Goal: Use online tool/utility: Utilize a website feature to perform a specific function

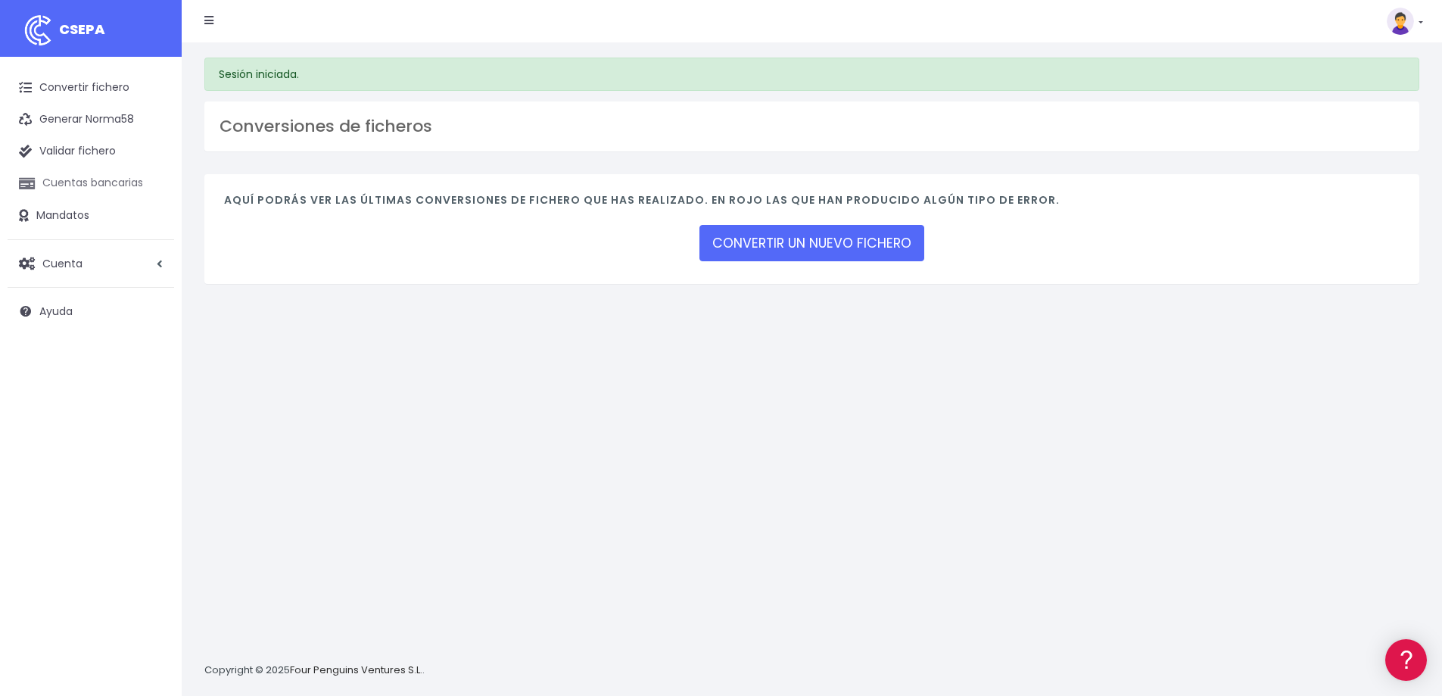
click at [76, 185] on link "Cuentas bancarias" at bounding box center [91, 183] width 167 height 32
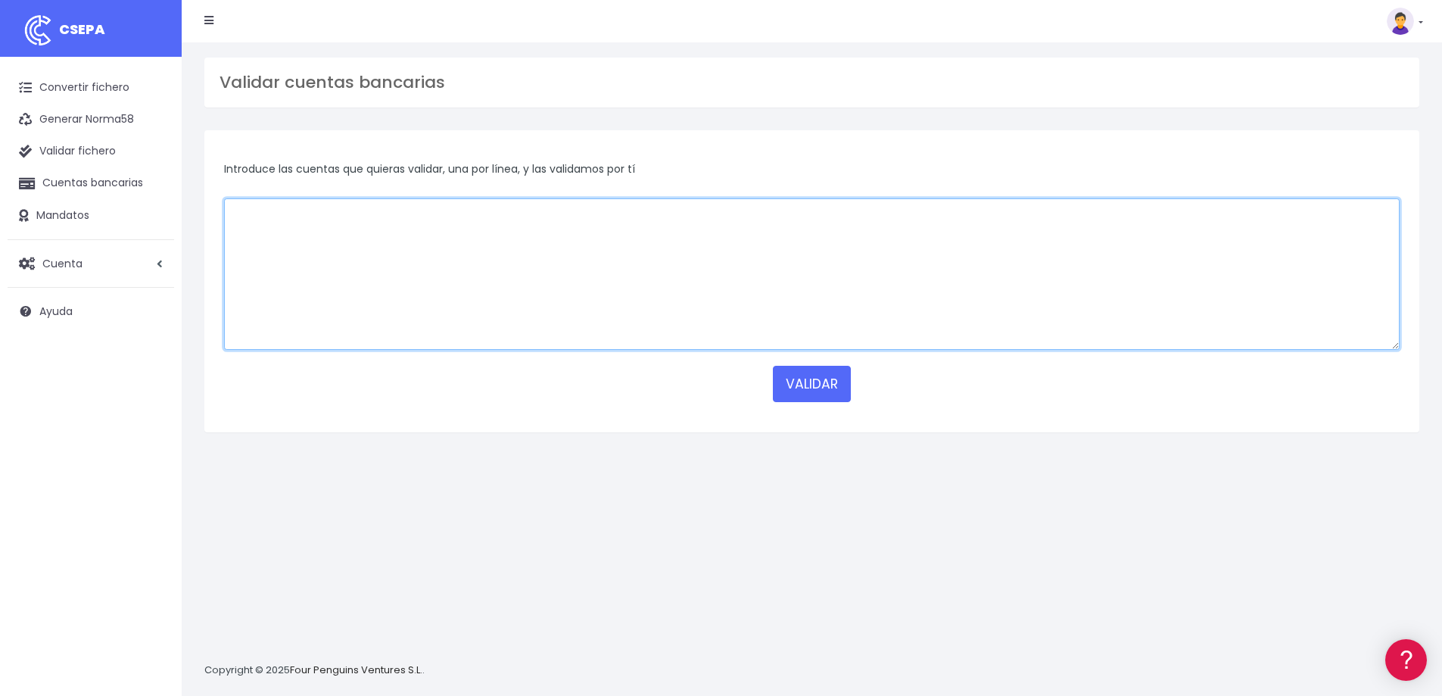
click at [479, 290] on textarea at bounding box center [812, 273] width 1176 height 151
paste textarea "PL1610900000000030100068"
type textarea "PL1610900000000030100068"
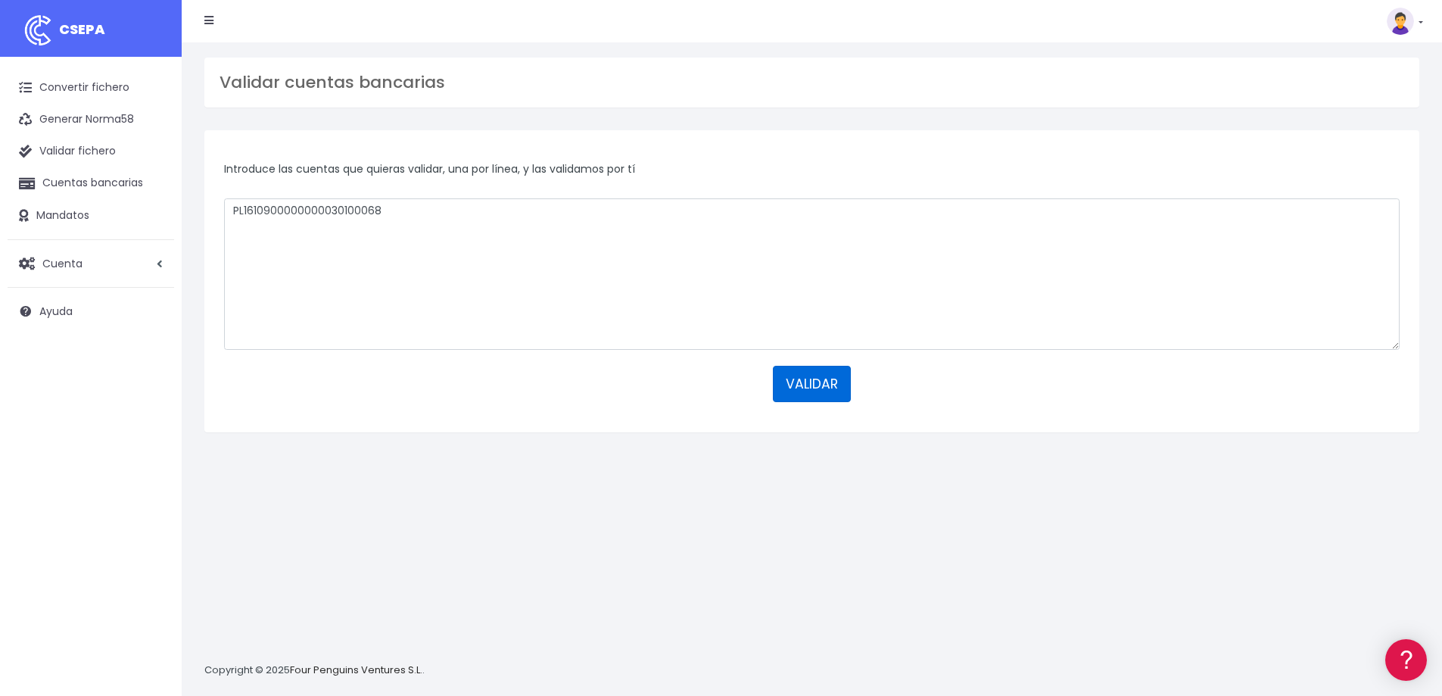
click at [793, 381] on button "VALIDAR" at bounding box center [812, 384] width 78 height 36
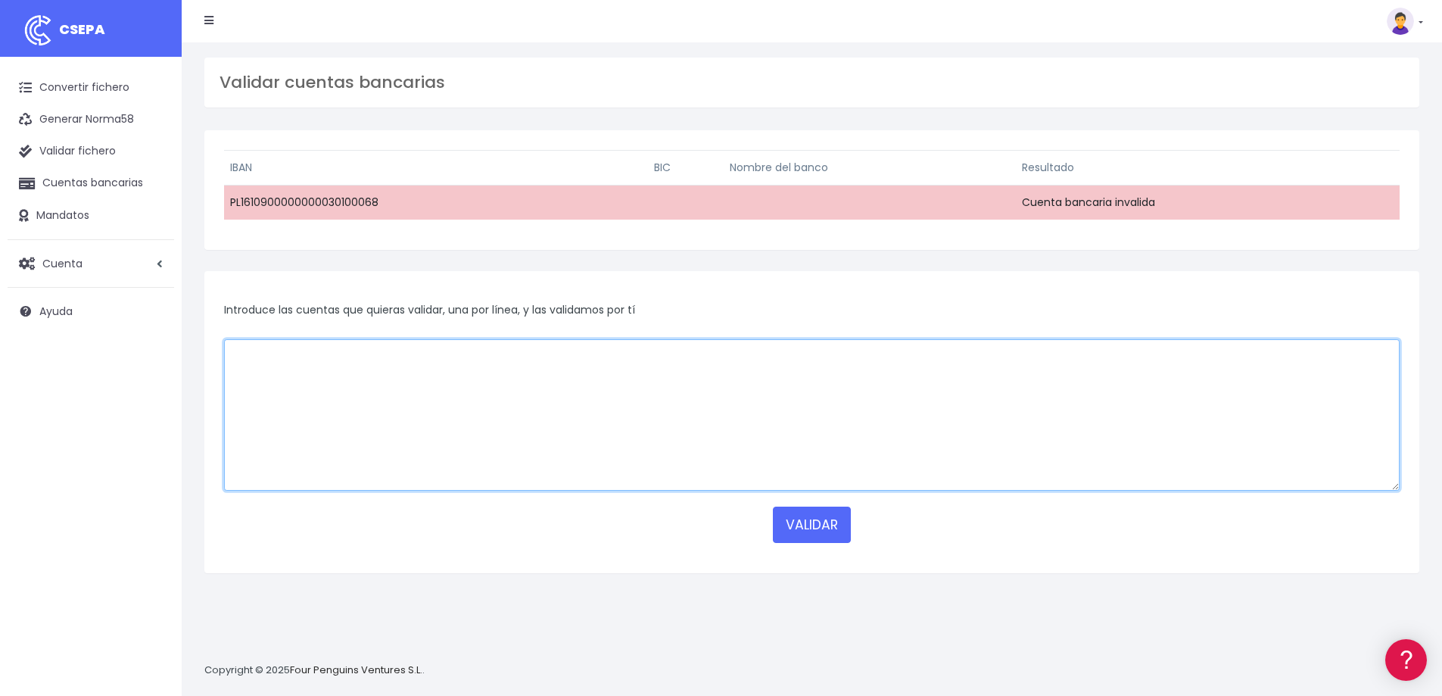
click at [333, 383] on textarea at bounding box center [812, 414] width 1176 height 151
paste textarea "[FINANCIAL_ID]"
type textarea "[FINANCIAL_ID]"
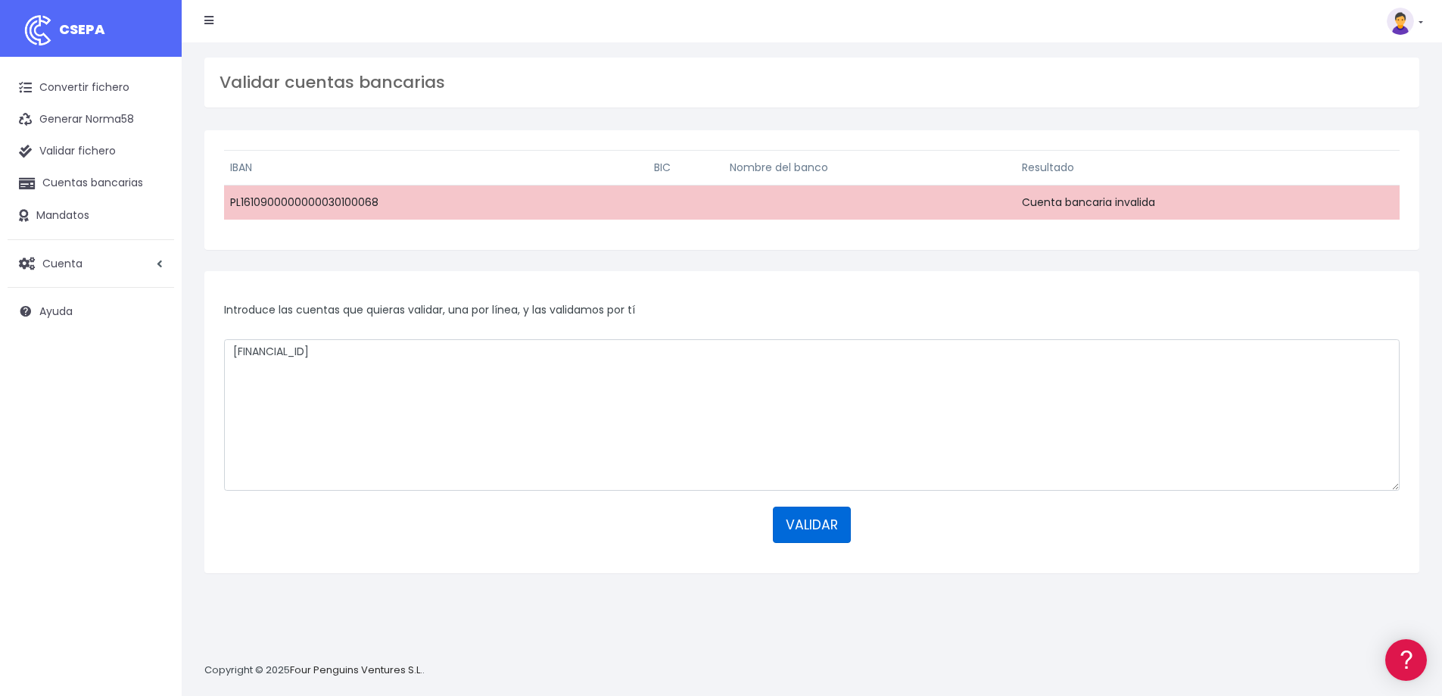
click at [843, 531] on button "VALIDAR" at bounding box center [812, 524] width 78 height 36
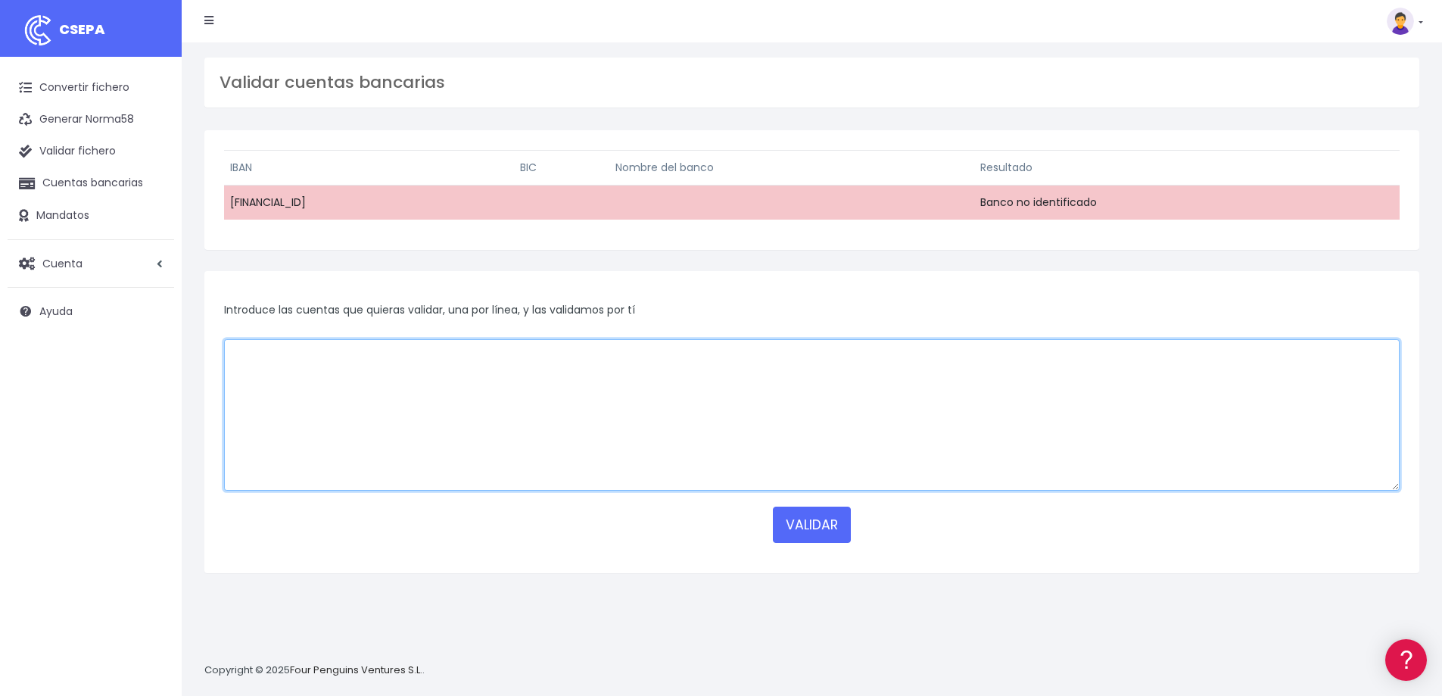
click at [352, 383] on textarea at bounding box center [812, 414] width 1176 height 151
paste textarea "PL1610900000000030100068"
type textarea "PL1610900000000030100068"
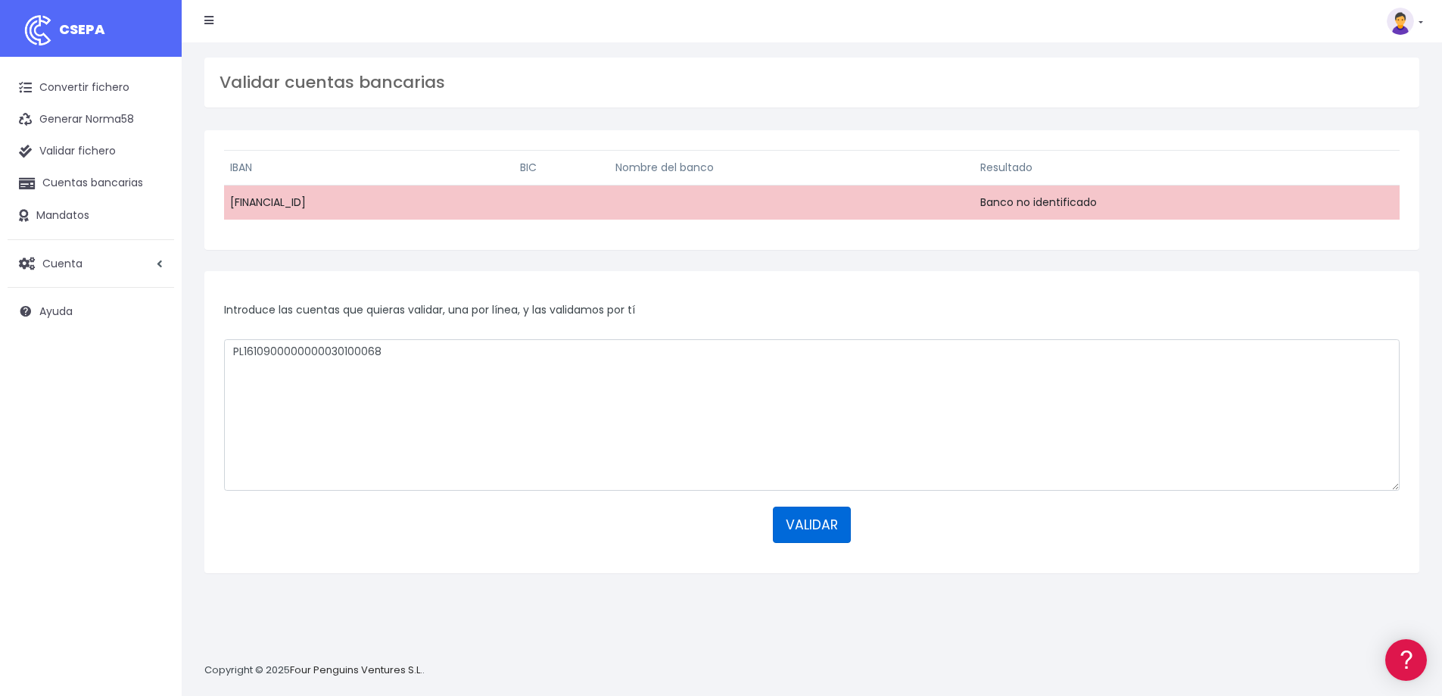
click at [840, 531] on button "VALIDAR" at bounding box center [812, 524] width 78 height 36
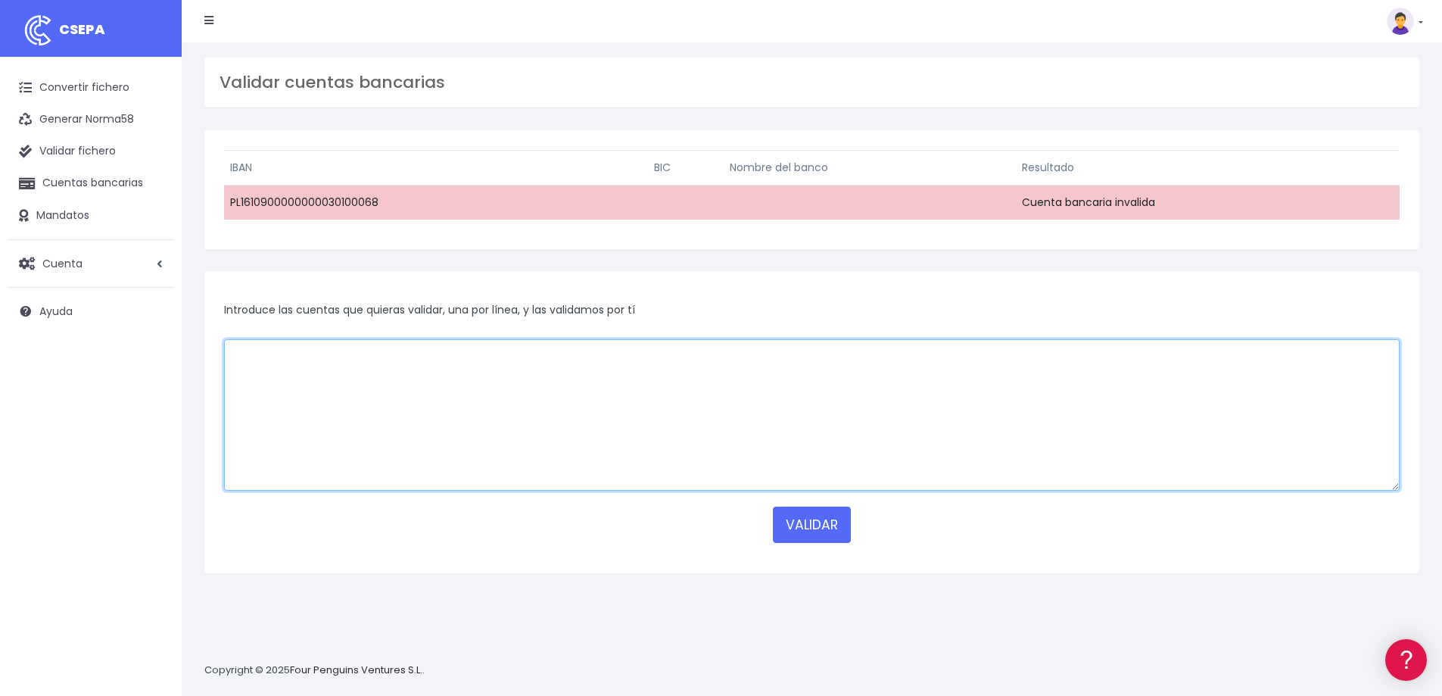
click at [401, 375] on textarea at bounding box center [812, 414] width 1176 height 151
paste textarea "[FINANCIAL_ID]"
type textarea "[FINANCIAL_ID]"
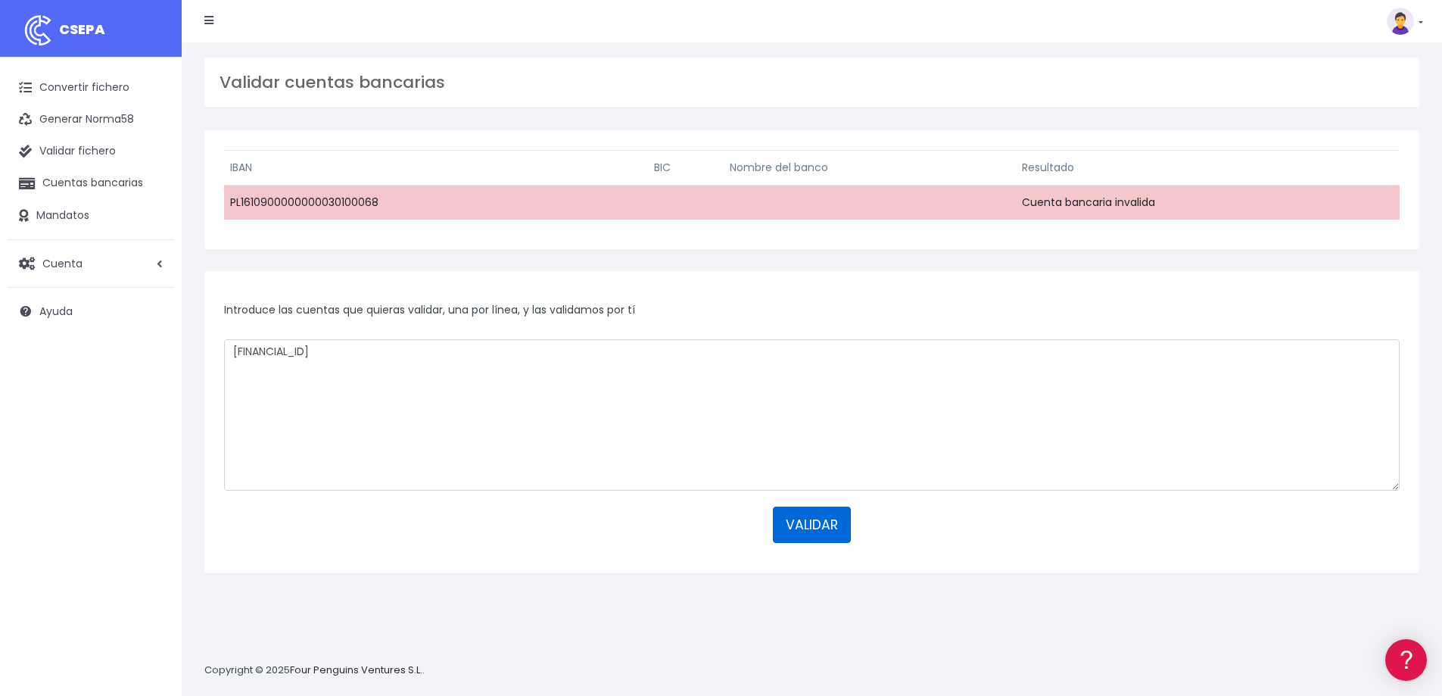
click at [827, 523] on button "VALIDAR" at bounding box center [812, 524] width 78 height 36
